Goal: Check status: Check status

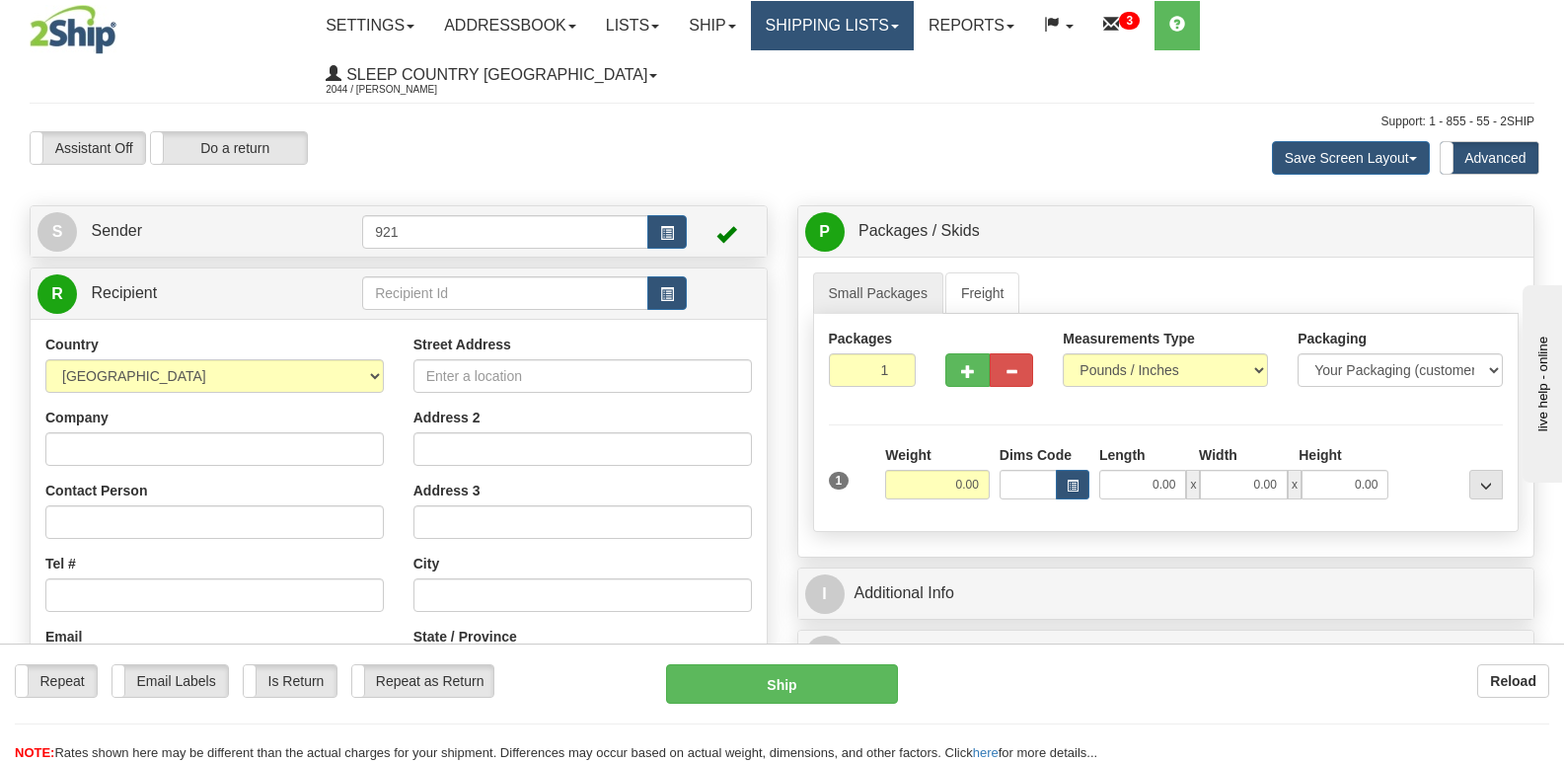
click at [894, 38] on link "Shipping lists" at bounding box center [832, 25] width 163 height 49
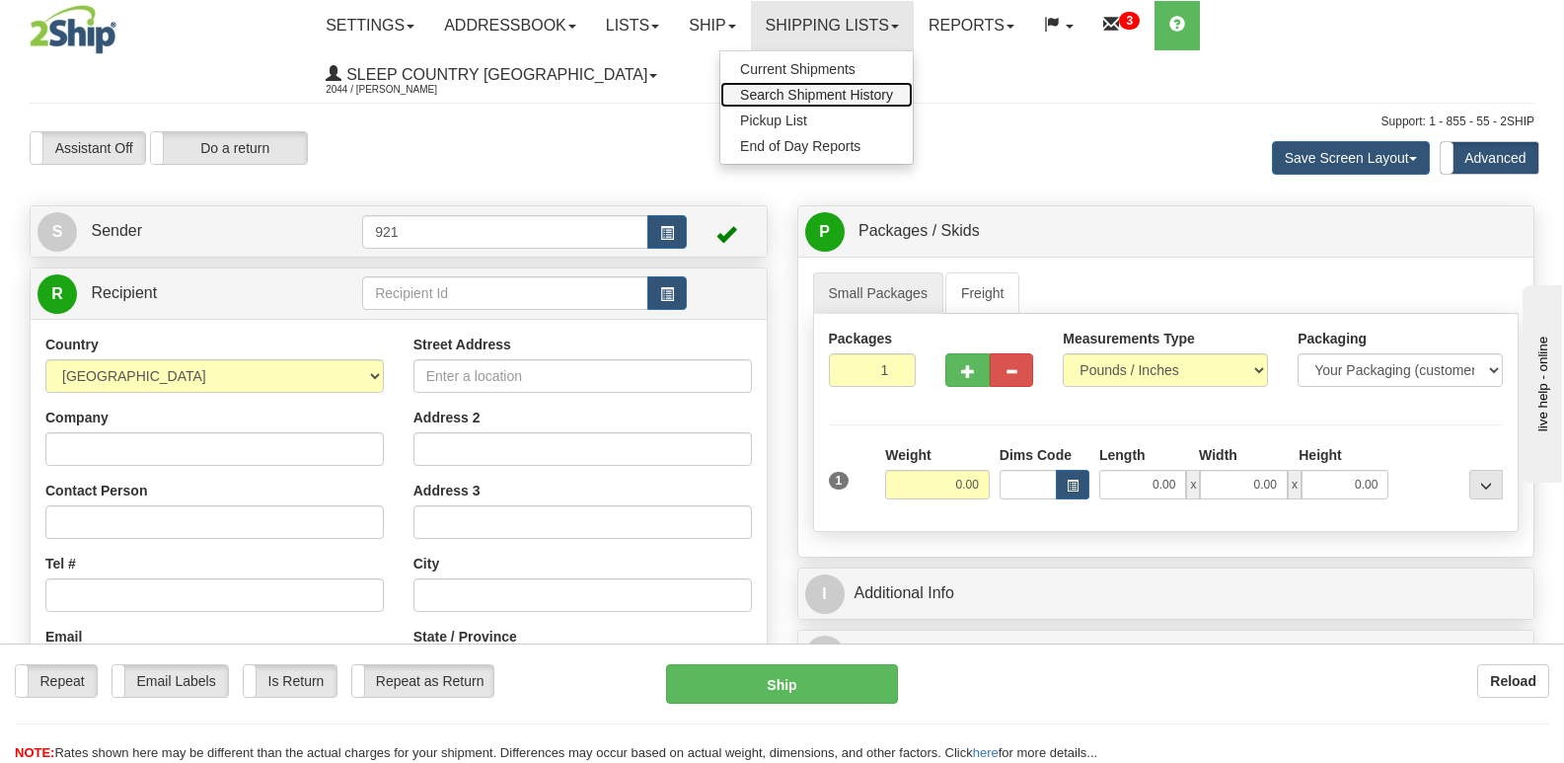
drag, startPoint x: 898, startPoint y: 91, endPoint x: 60, endPoint y: 262, distance: 855.0
click at [893, 91] on span "Search Shipment History" at bounding box center [816, 95] width 153 height 16
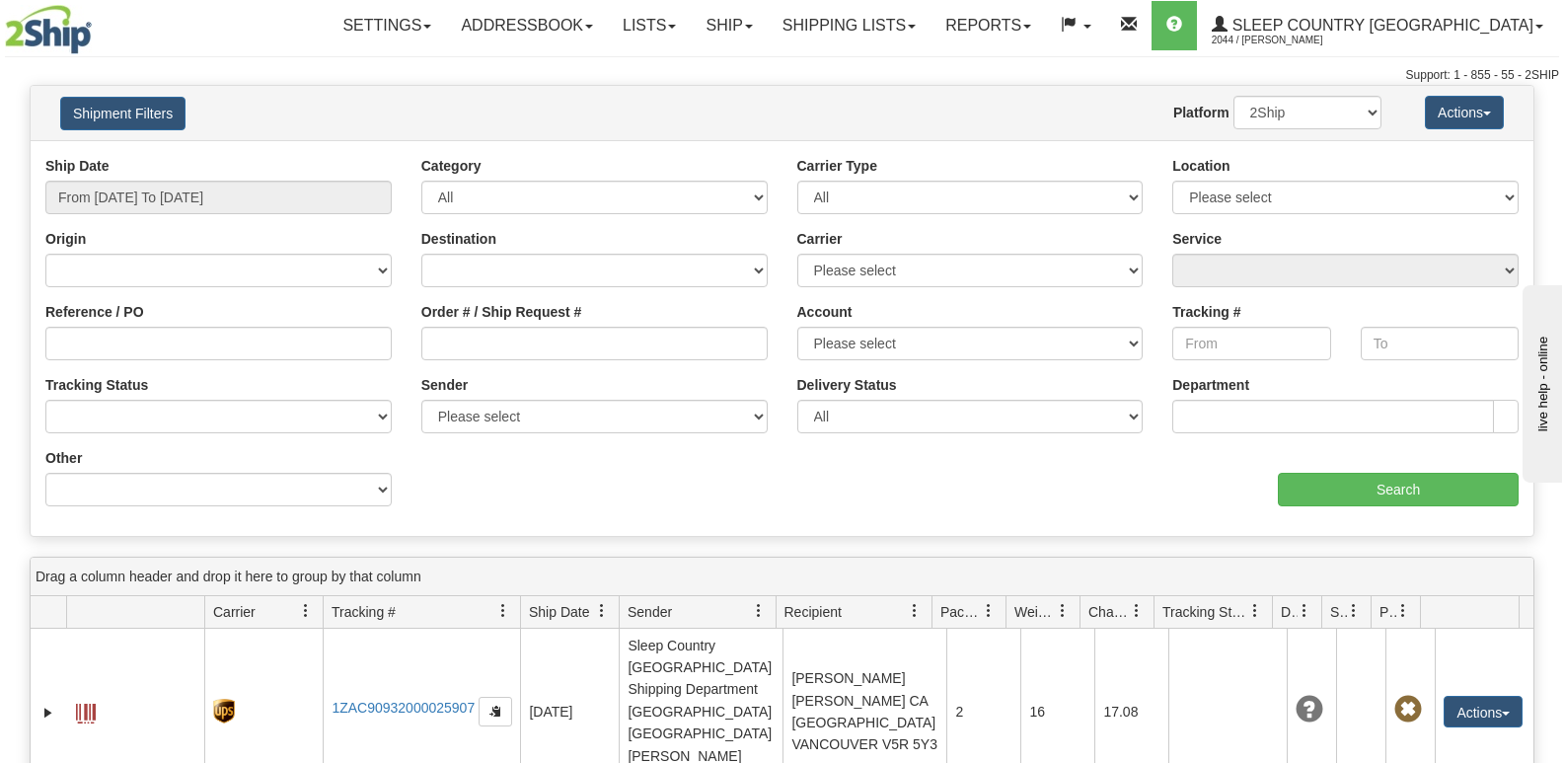
click at [836, 95] on div "Shipment Filters Website Agent Nothing selected Client User Platform 2Ship Impo…" at bounding box center [782, 113] width 1503 height 54
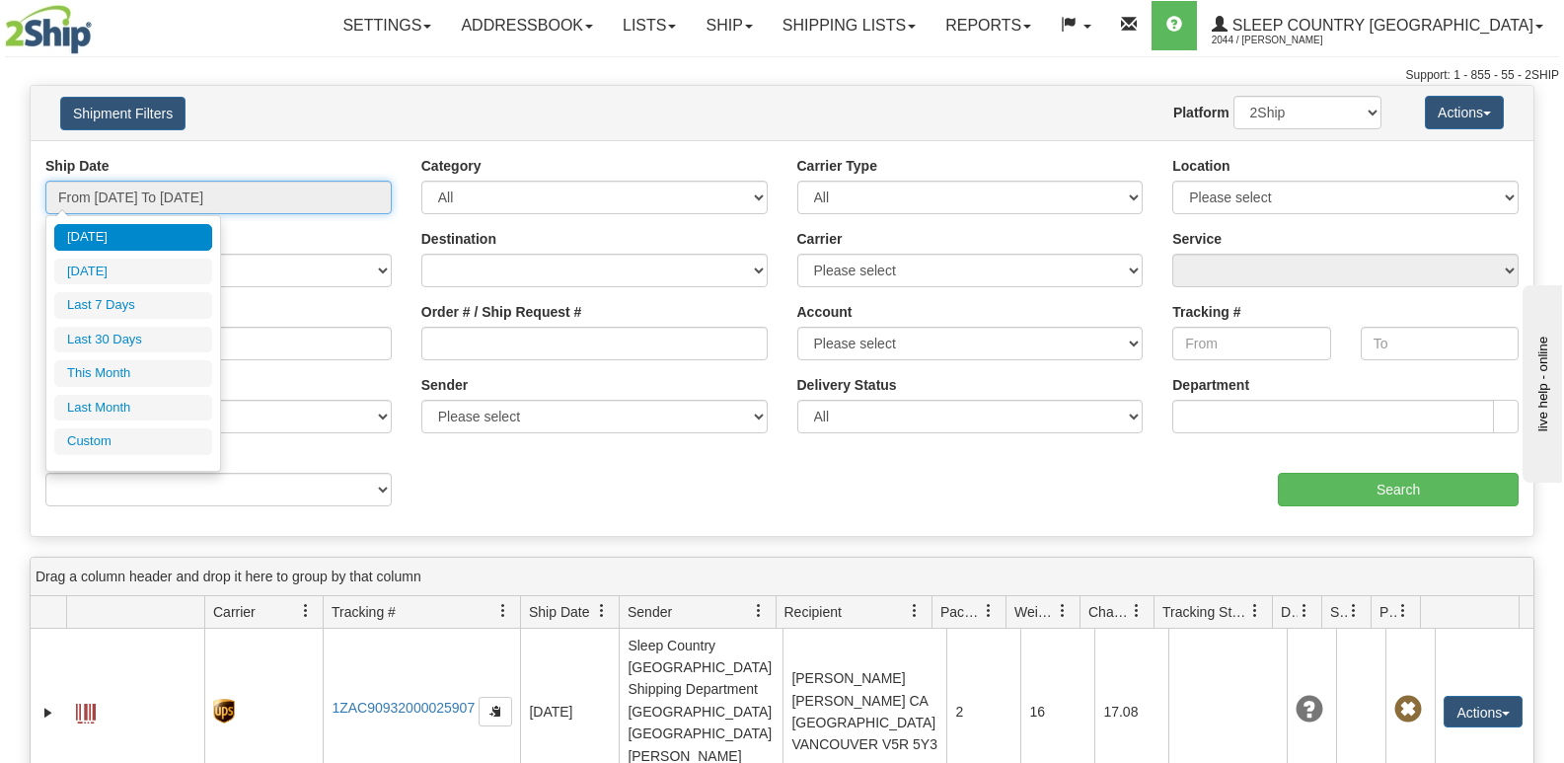
drag, startPoint x: 301, startPoint y: 203, endPoint x: 220, endPoint y: 293, distance: 120.9
click at [299, 204] on input "From 10/13/2025 To 10/14/2025" at bounding box center [218, 198] width 346 height 34
click at [154, 348] on li "Last 30 Days" at bounding box center [133, 340] width 158 height 27
type input "From 09/15/2025 To 10/14/2025"
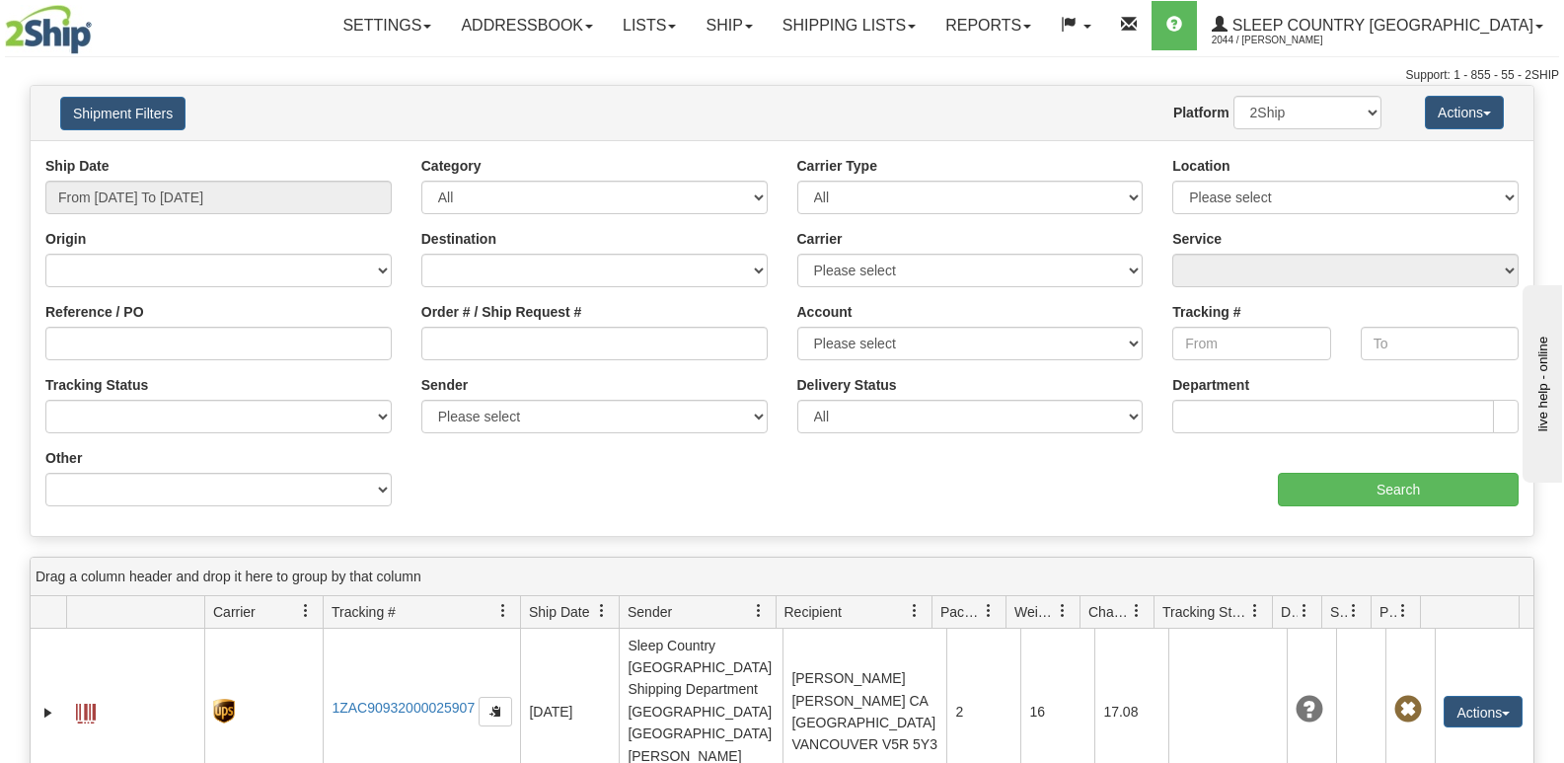
click at [686, 108] on div "Website Agent Nothing selected Client User Platform 2Ship Imported" at bounding box center [843, 113] width 1105 height 34
click at [652, 348] on input "Order # / Ship Request #" at bounding box center [594, 344] width 346 height 34
paste input "9000I154239"
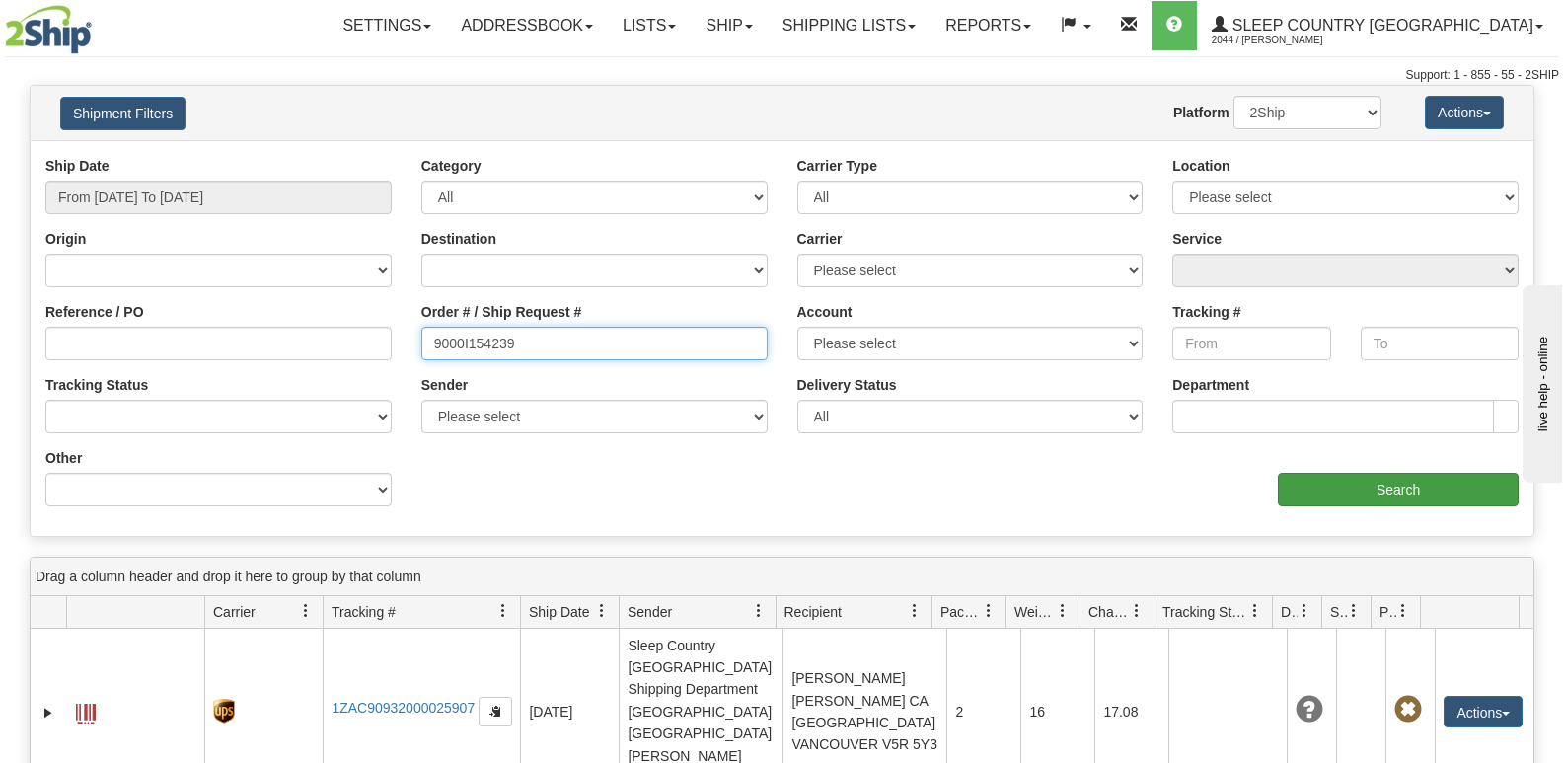
type input "9000I154239"
click at [1456, 493] on input "Search" at bounding box center [1398, 490] width 241 height 34
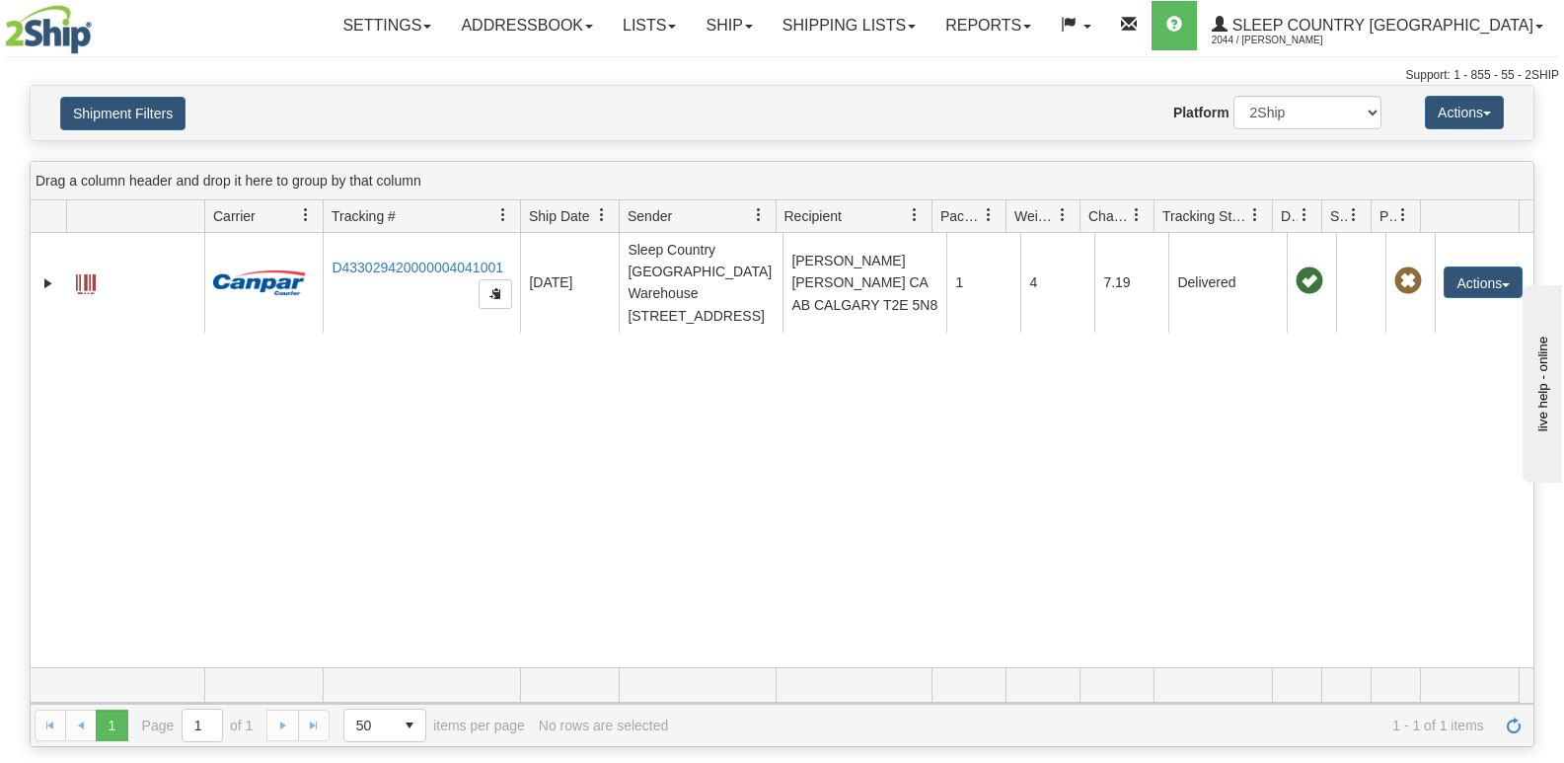
click at [938, 120] on div "Website Agent Nothing selected Client User Platform 2Ship Imported" at bounding box center [843, 113] width 1105 height 34
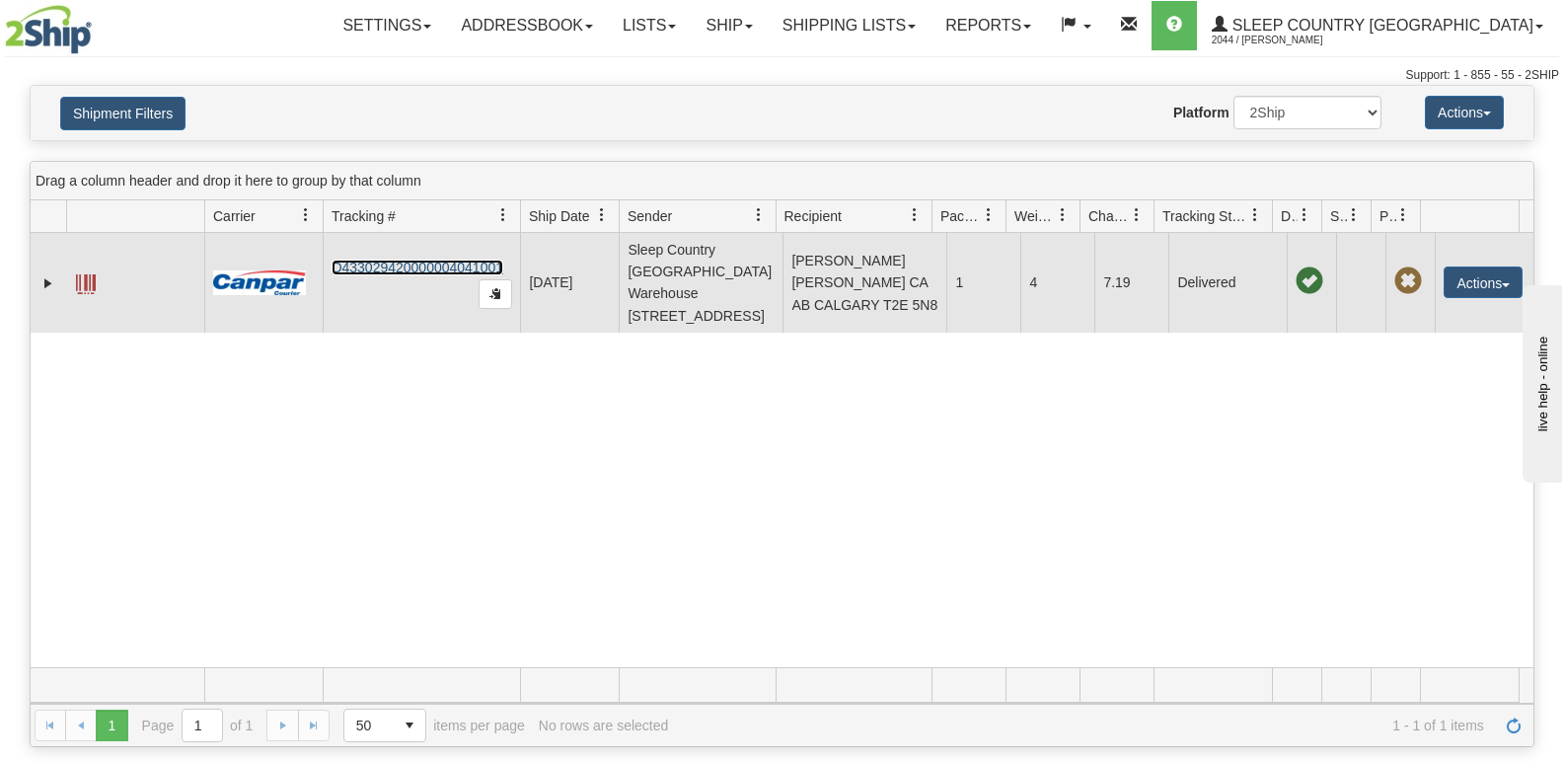
click at [426, 275] on link "D433029420000004041001" at bounding box center [418, 268] width 172 height 16
